Goal: Task Accomplishment & Management: Manage account settings

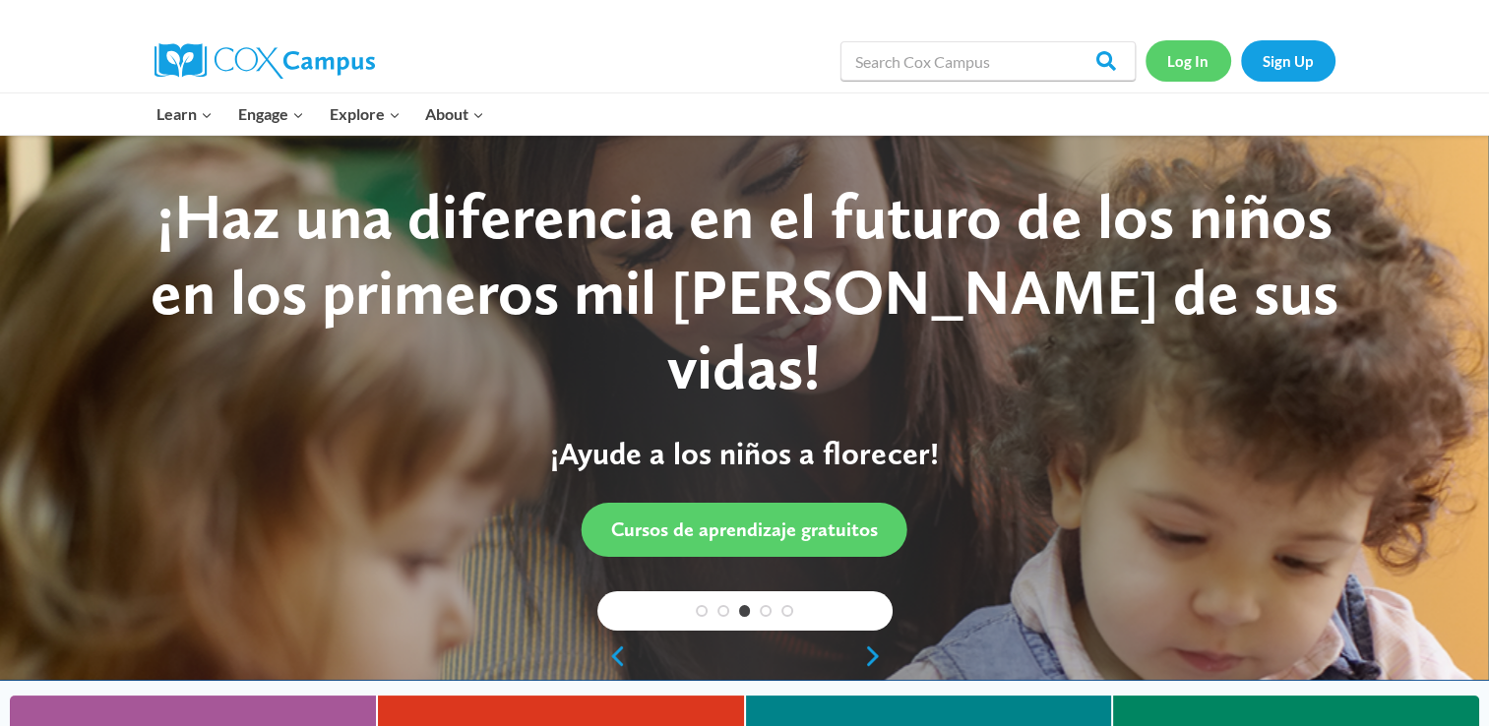
click at [1193, 57] on link "Log In" at bounding box center [1188, 60] width 86 height 40
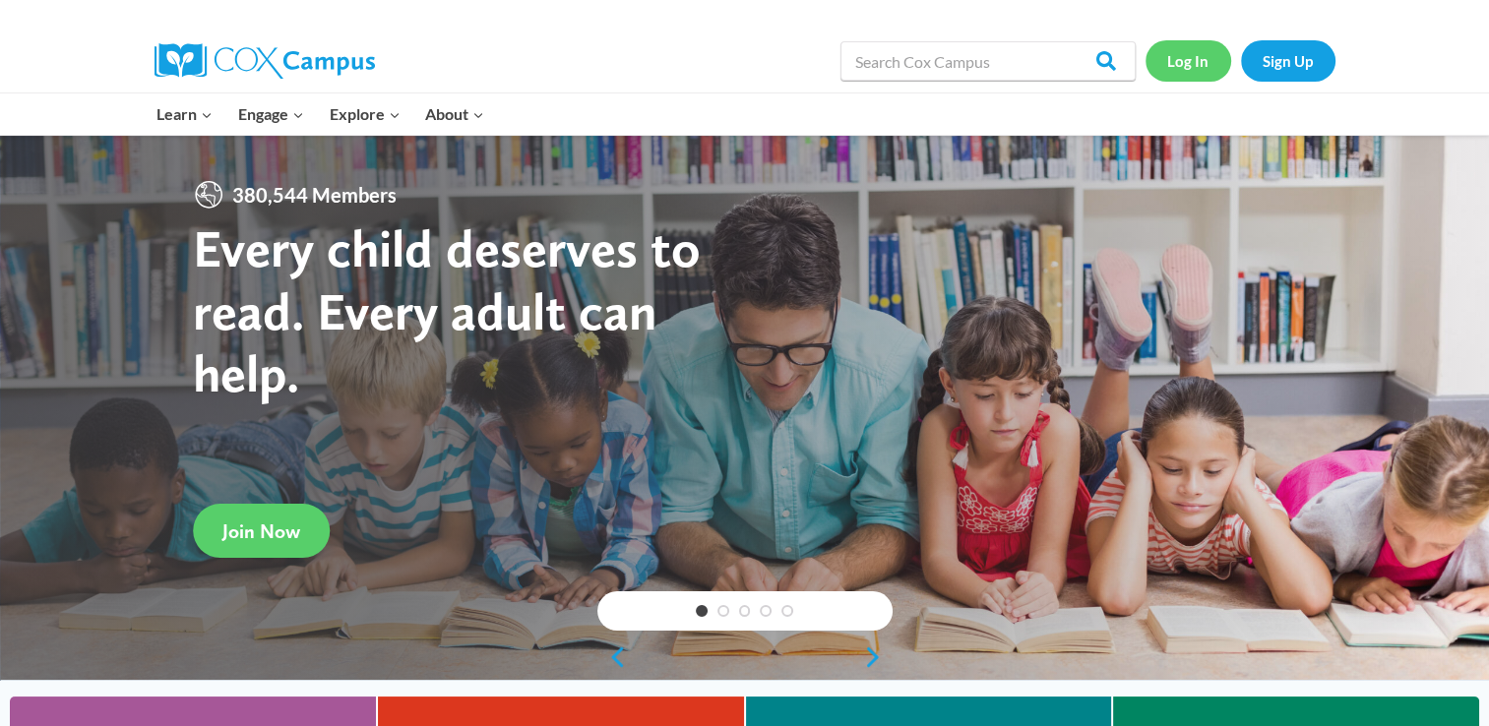
click at [1182, 68] on link "Log In" at bounding box center [1188, 60] width 86 height 40
